Goal: Task Accomplishment & Management: Complete application form

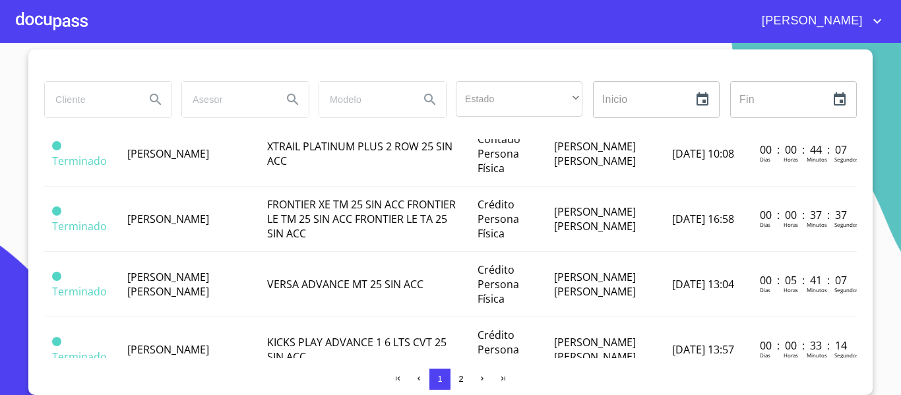
scroll to position [321, 0]
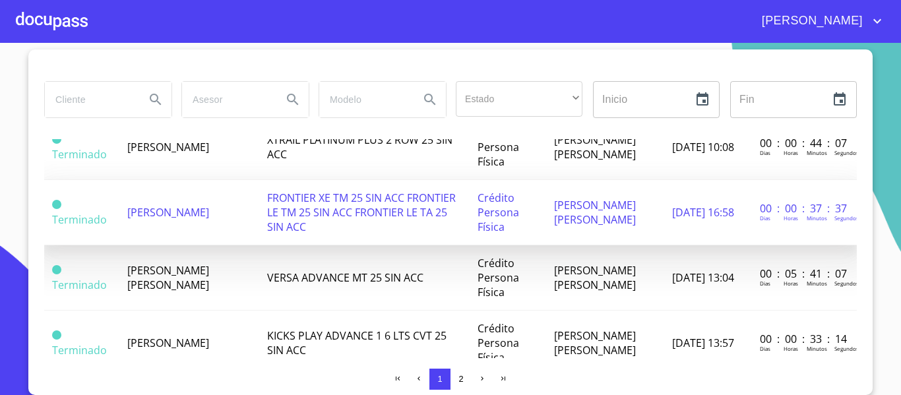
click at [206, 204] on td "[PERSON_NAME]" at bounding box center [189, 212] width 140 height 65
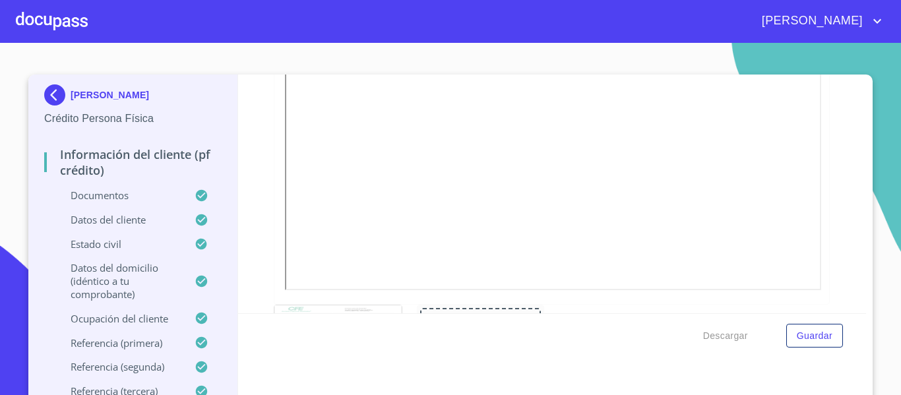
drag, startPoint x: 817, startPoint y: 341, endPoint x: 797, endPoint y: 250, distance: 93.1
click at [817, 262] on form "Información del cliente (PF crédito) Documentos Documento de identificación.   …" at bounding box center [552, 216] width 629 height 283
click at [818, 338] on span "Guardar" at bounding box center [815, 336] width 36 height 16
